Goal: Information Seeking & Learning: Learn about a topic

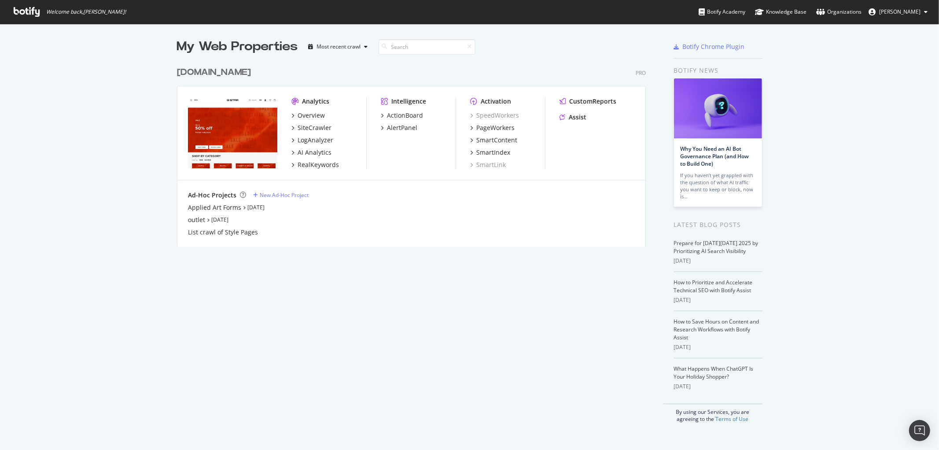
scroll to position [442, 925]
click at [235, 72] on div "[DOMAIN_NAME]" at bounding box center [214, 72] width 74 height 13
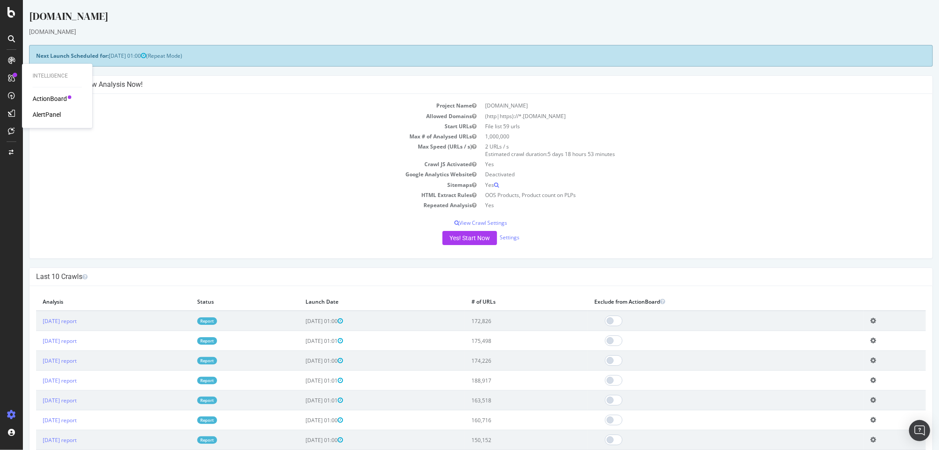
click at [41, 94] on div "Intelligence ActionBoard AlertPanel" at bounding box center [57, 95] width 63 height 61
click at [51, 116] on div "AlertPanel" at bounding box center [47, 115] width 28 height 9
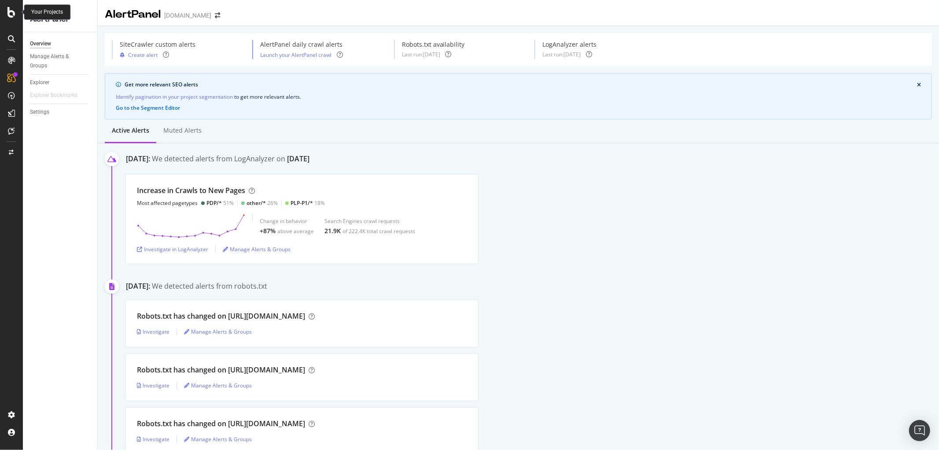
click at [12, 14] on icon at bounding box center [11, 12] width 8 height 11
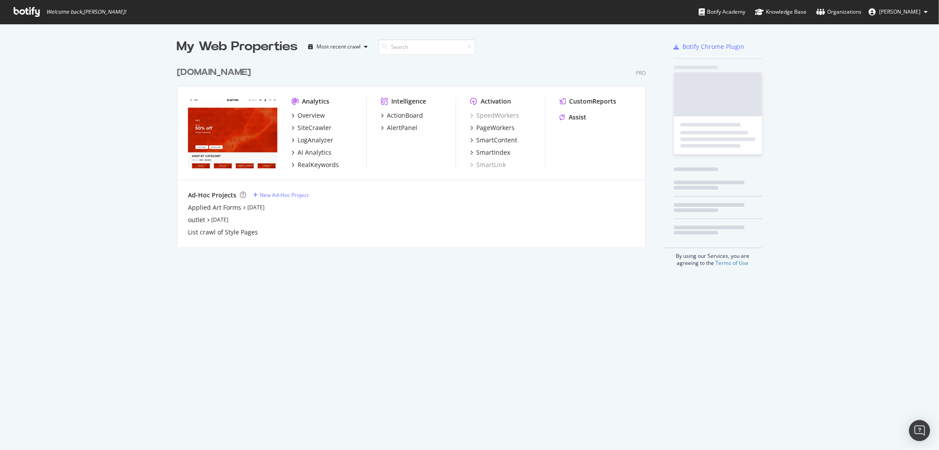
scroll to position [442, 925]
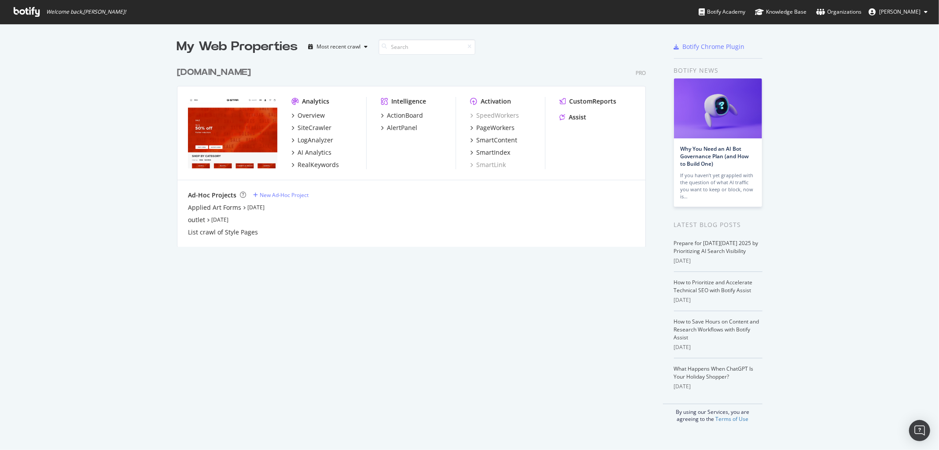
click at [216, 69] on div "[DOMAIN_NAME]" at bounding box center [214, 72] width 74 height 13
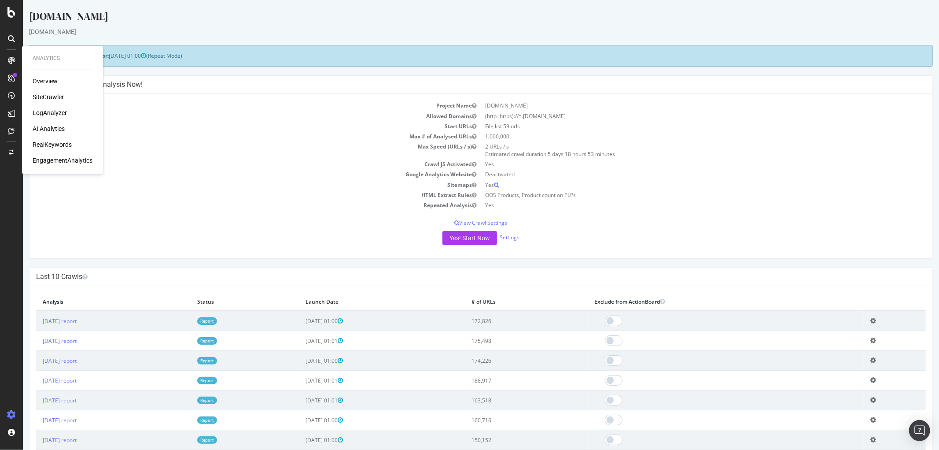
click at [55, 141] on div "RealKeywords" at bounding box center [52, 144] width 39 height 9
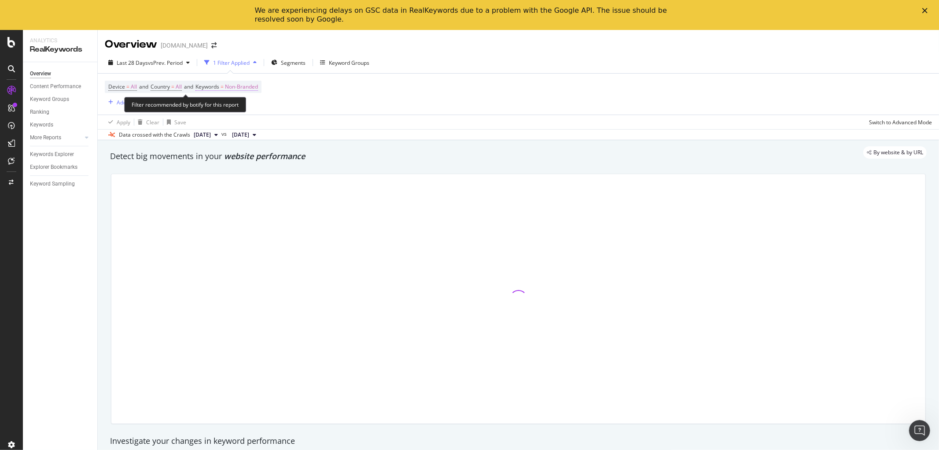
click at [252, 86] on span "Non-Branded" at bounding box center [241, 87] width 33 height 12
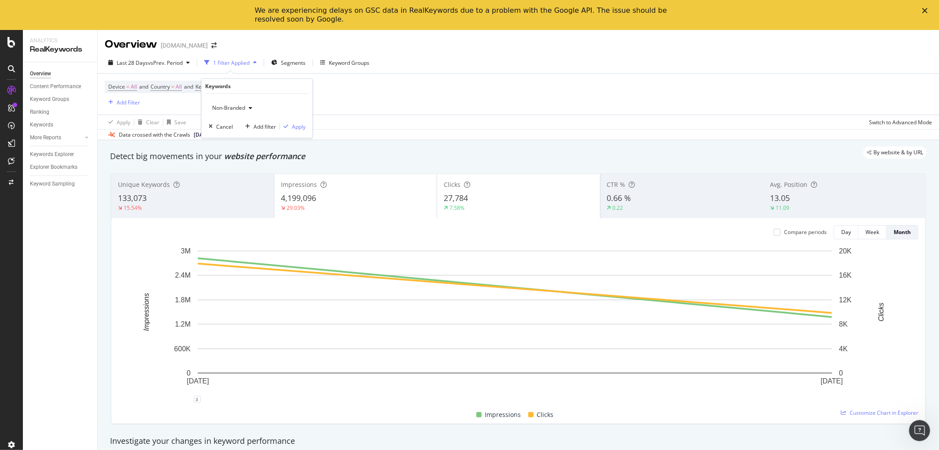
click at [232, 109] on span "Non-Branded" at bounding box center [227, 107] width 37 height 7
click at [232, 178] on span "All" at bounding box center [261, 177] width 90 height 8
click at [301, 126] on div "Apply" at bounding box center [299, 125] width 14 height 7
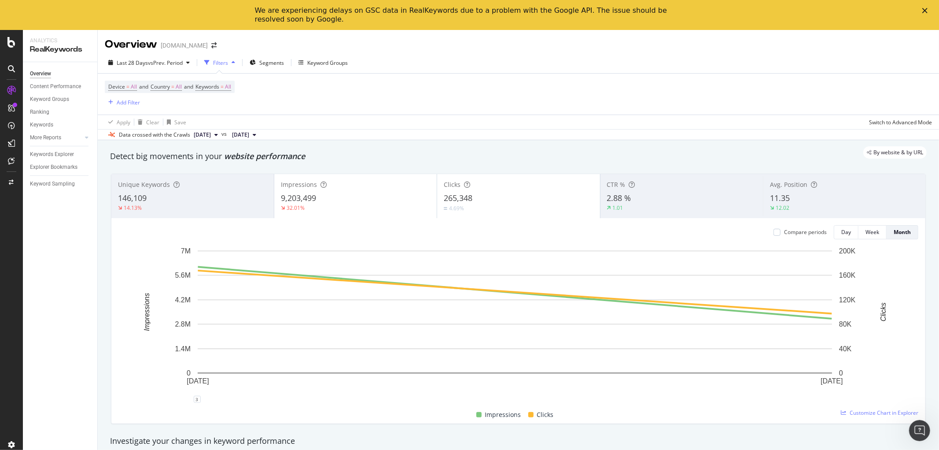
click at [926, 9] on icon "Close" at bounding box center [925, 10] width 5 height 5
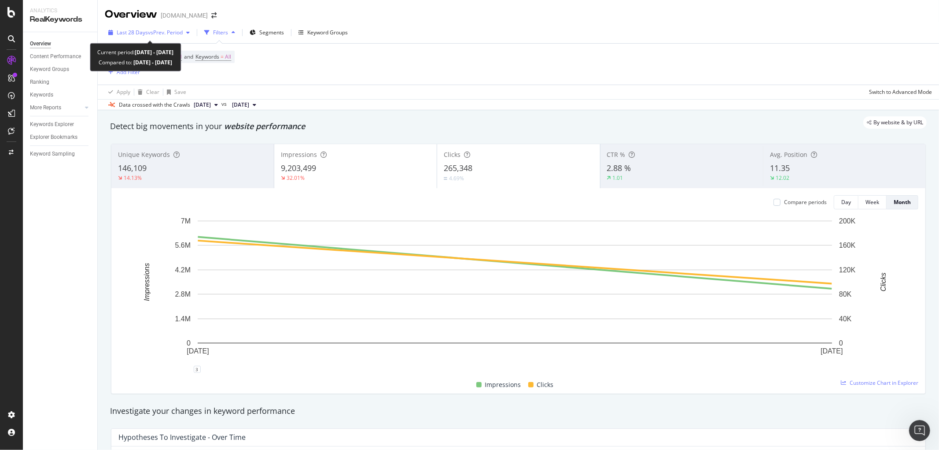
click at [162, 28] on div "Last 28 Days vs Prev. Period" at bounding box center [149, 32] width 89 height 13
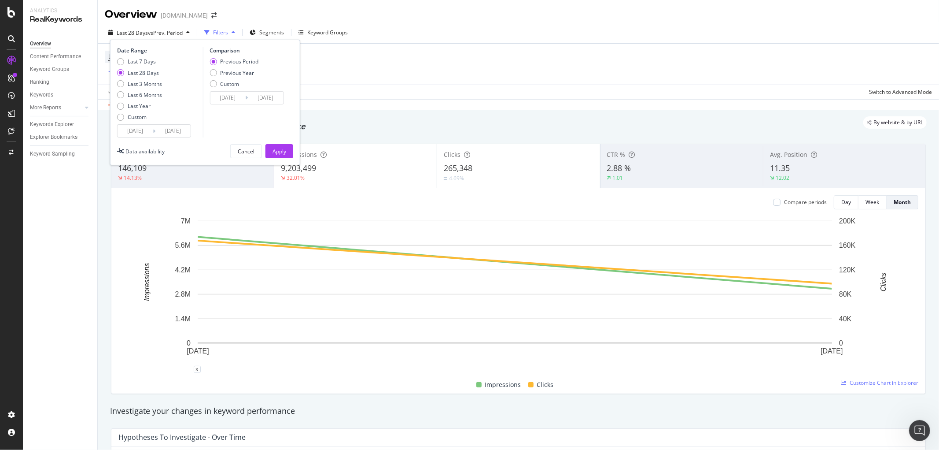
click at [228, 78] on div "Previous Period Previous Year Custom" at bounding box center [234, 74] width 49 height 33
click at [219, 73] on div "Previous Year" at bounding box center [234, 72] width 49 height 7
type input "[DATE]"
click at [276, 150] on div "Apply" at bounding box center [280, 151] width 14 height 7
